Goal: Information Seeking & Learning: Learn about a topic

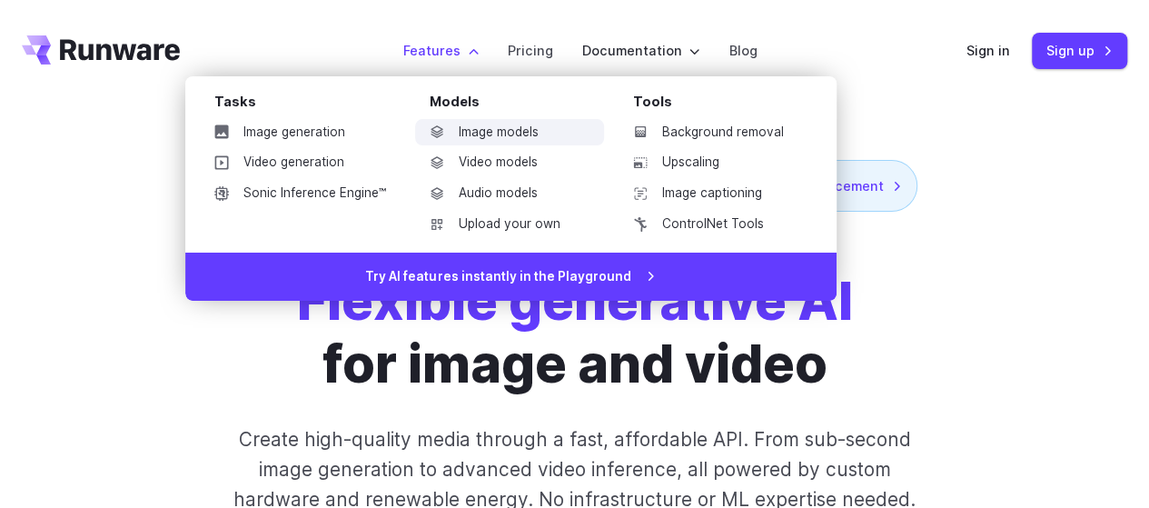
click at [449, 131] on link "Image models" at bounding box center [509, 132] width 189 height 27
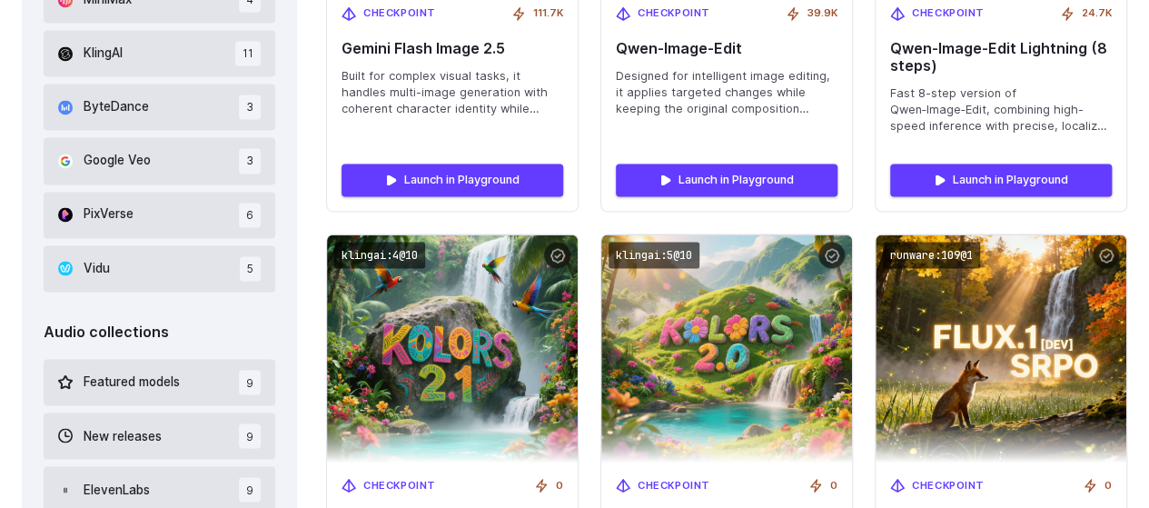
scroll to position [1454, 0]
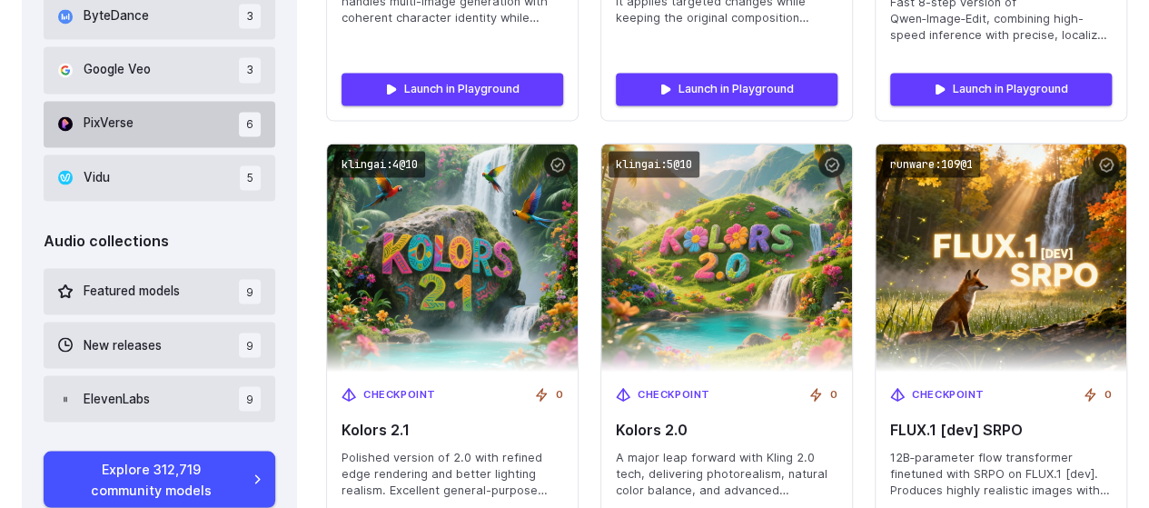
click at [147, 120] on button "PixVerse 6" at bounding box center [160, 124] width 232 height 46
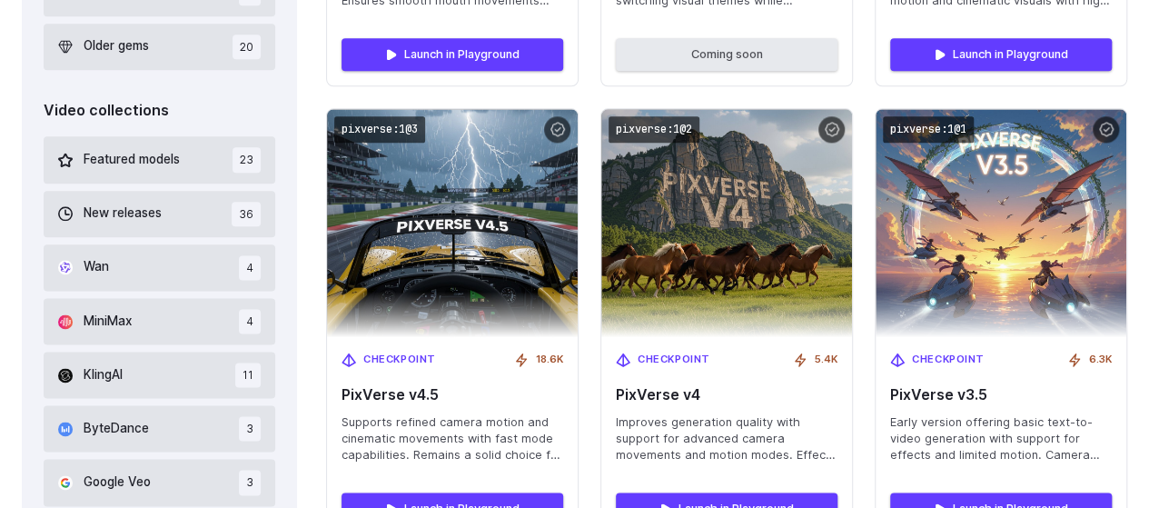
scroll to position [1223, 0]
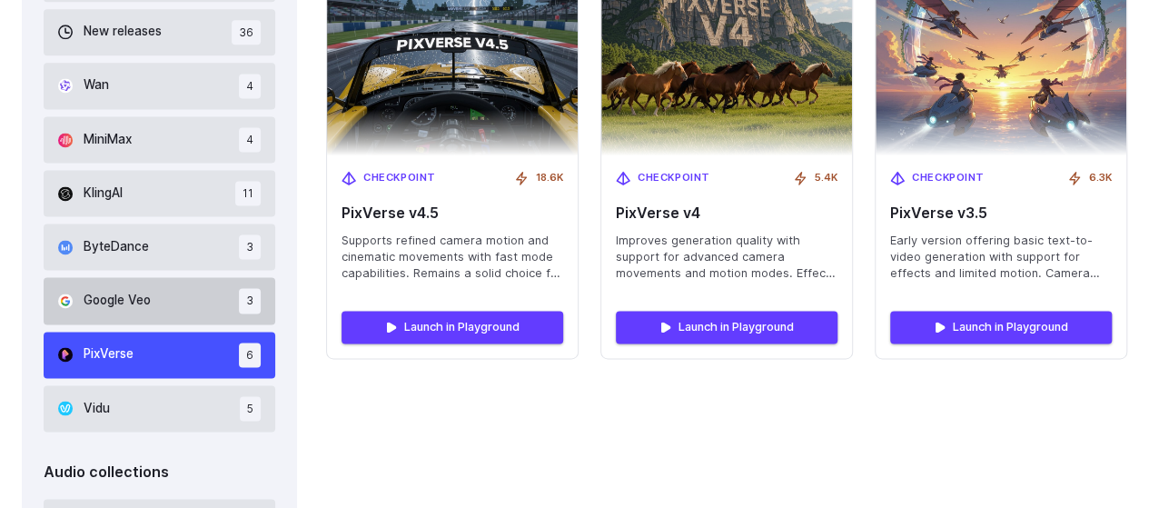
click at [113, 312] on button "Google Veo 3" at bounding box center [160, 300] width 232 height 46
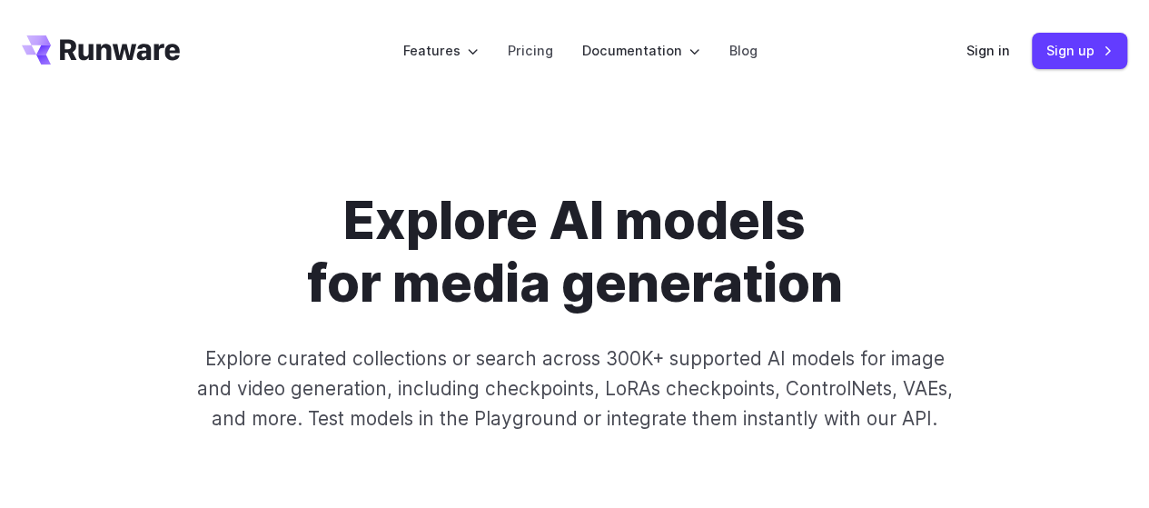
click at [137, 137] on div "Explore AI models for media generation Explore curated collections or search ac…" at bounding box center [574, 311] width 1149 height 419
